Goal: Navigation & Orientation: Understand site structure

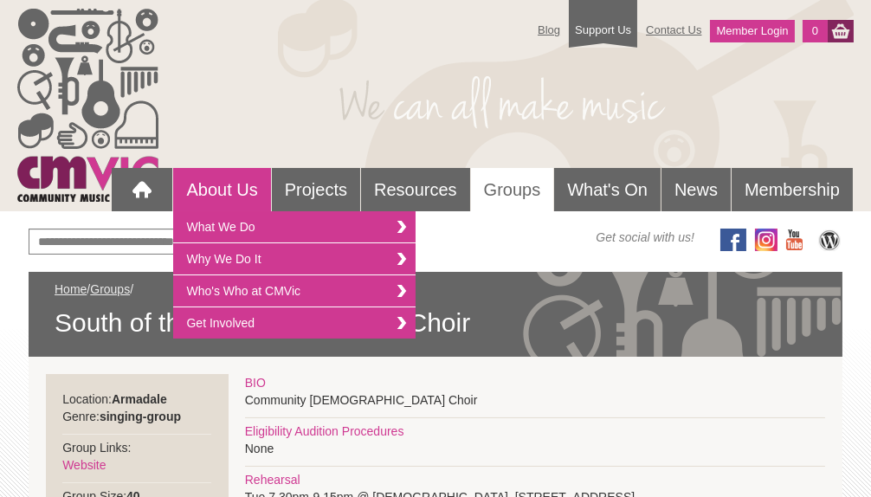
click at [231, 184] on link "About Us" at bounding box center [221, 189] width 97 height 43
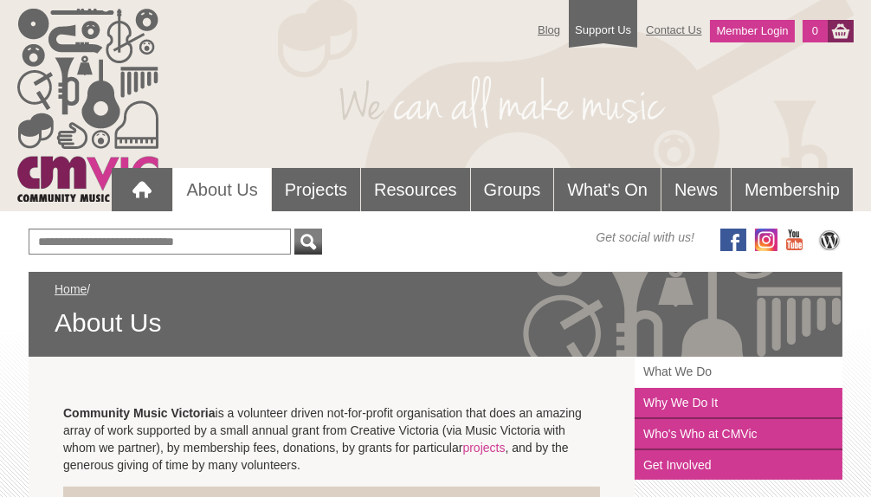
click at [674, 368] on link "What We Do" at bounding box center [739, 372] width 208 height 31
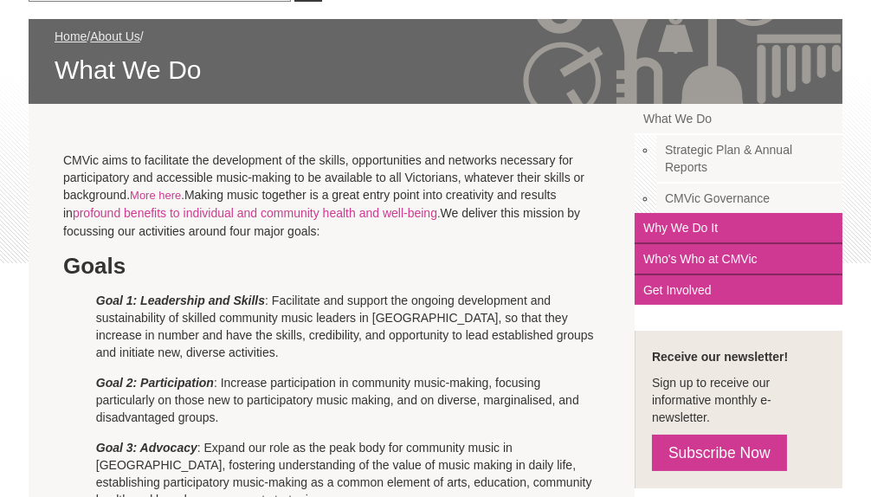
scroll to position [248, 0]
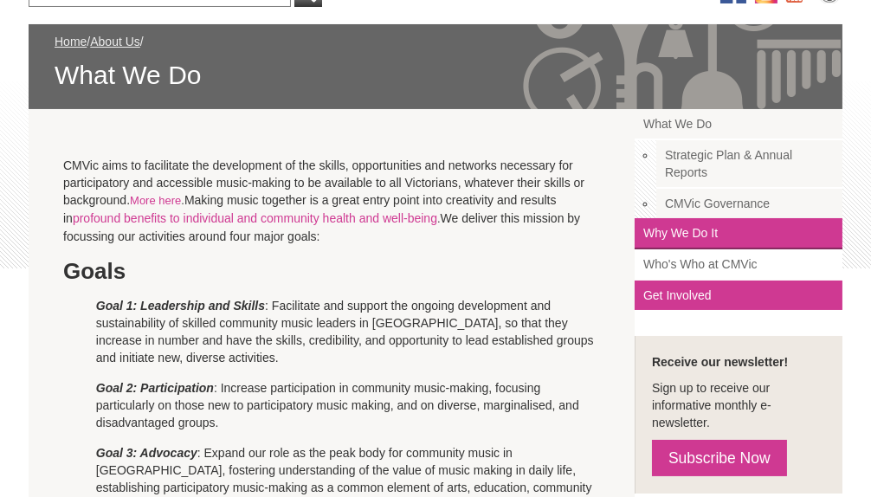
click at [729, 260] on link "Who's Who at CMVic" at bounding box center [739, 264] width 208 height 31
